Goal: Task Accomplishment & Management: Manage account settings

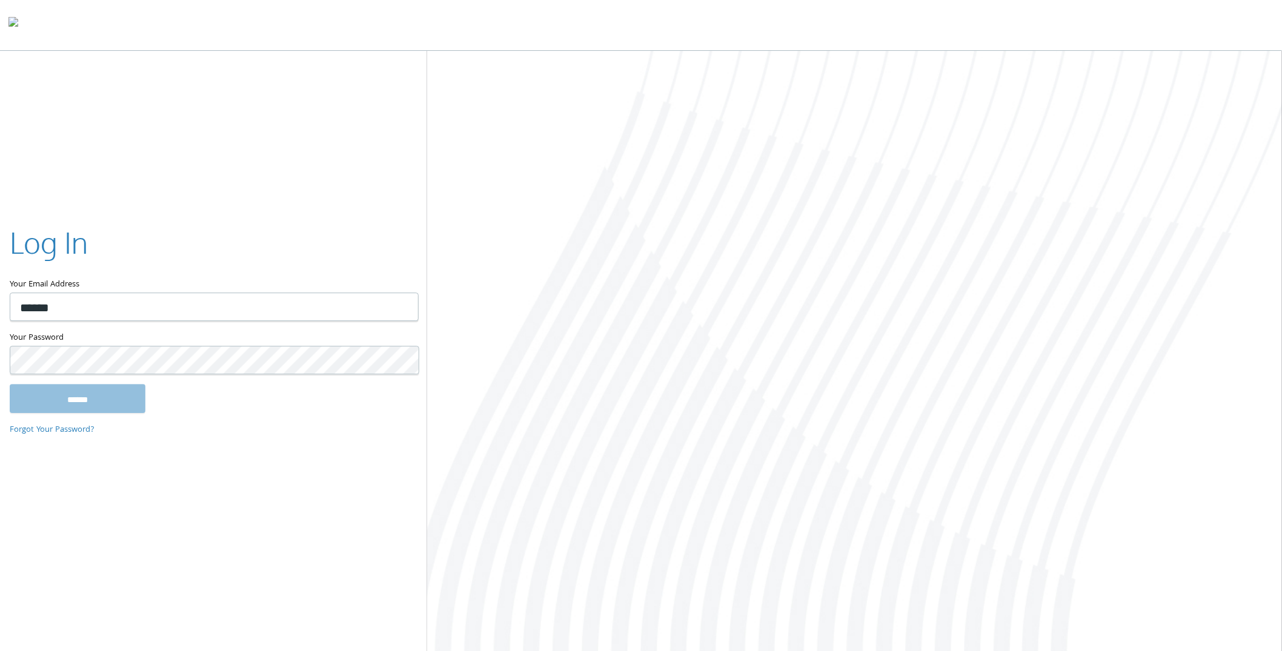
type input "**********"
click at [10, 384] on input "******" at bounding box center [78, 398] width 136 height 29
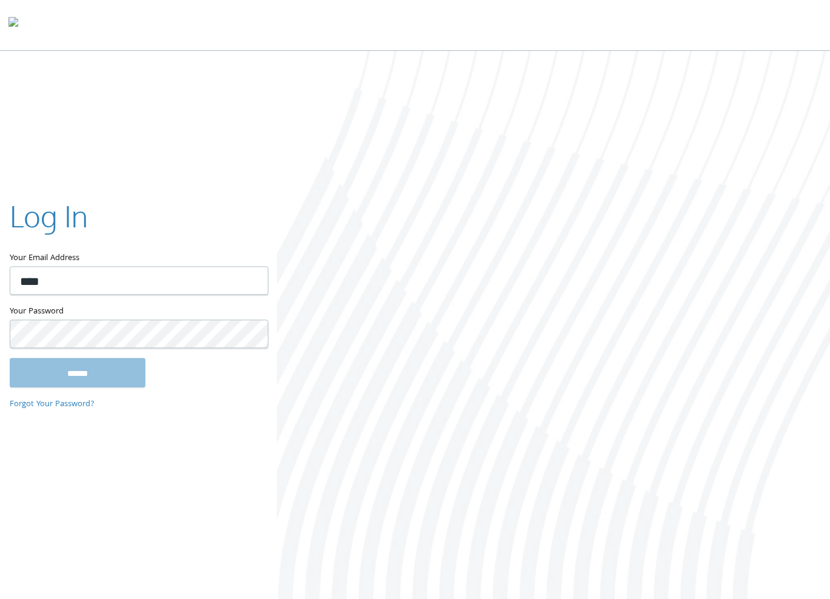
type input "**********"
click at [10, 358] on input "******" at bounding box center [78, 372] width 136 height 29
